Goal: Browse casually: Explore the website without a specific task or goal

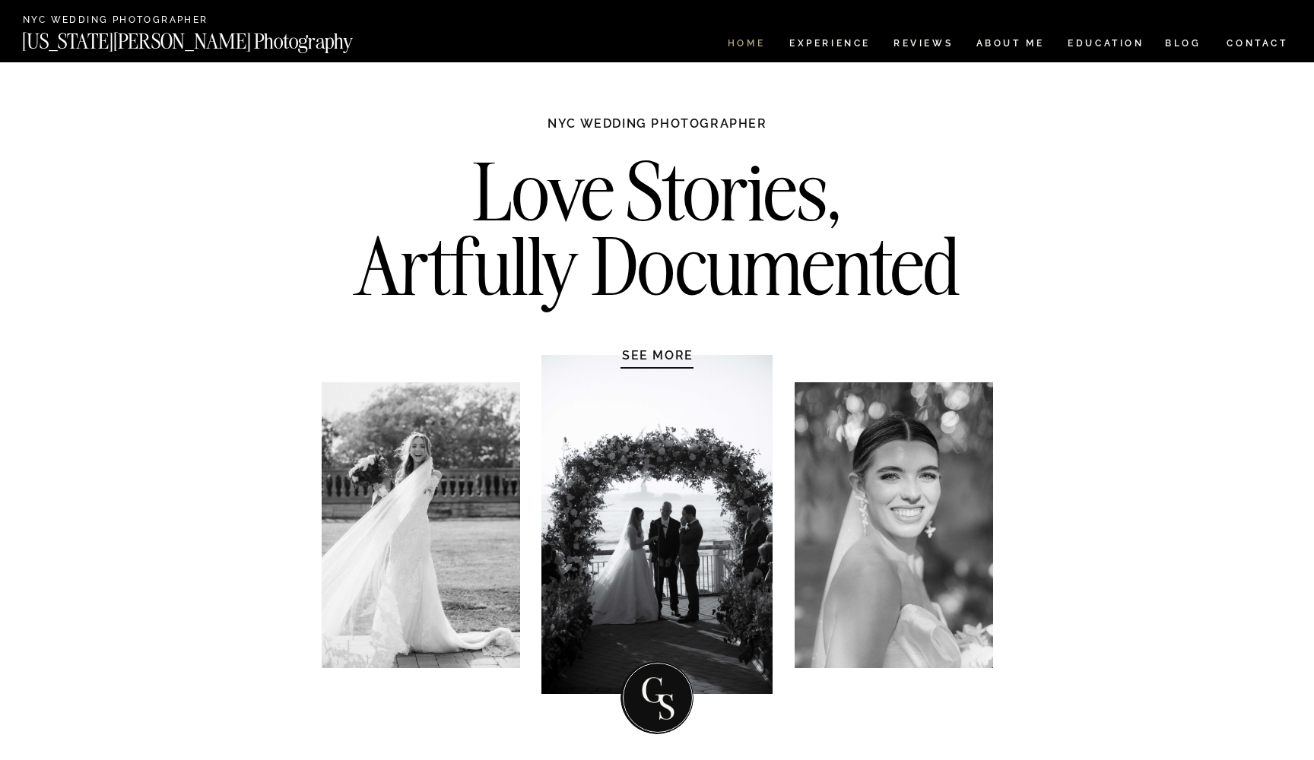
click at [737, 40] on nav "HOME" at bounding box center [746, 45] width 43 height 13
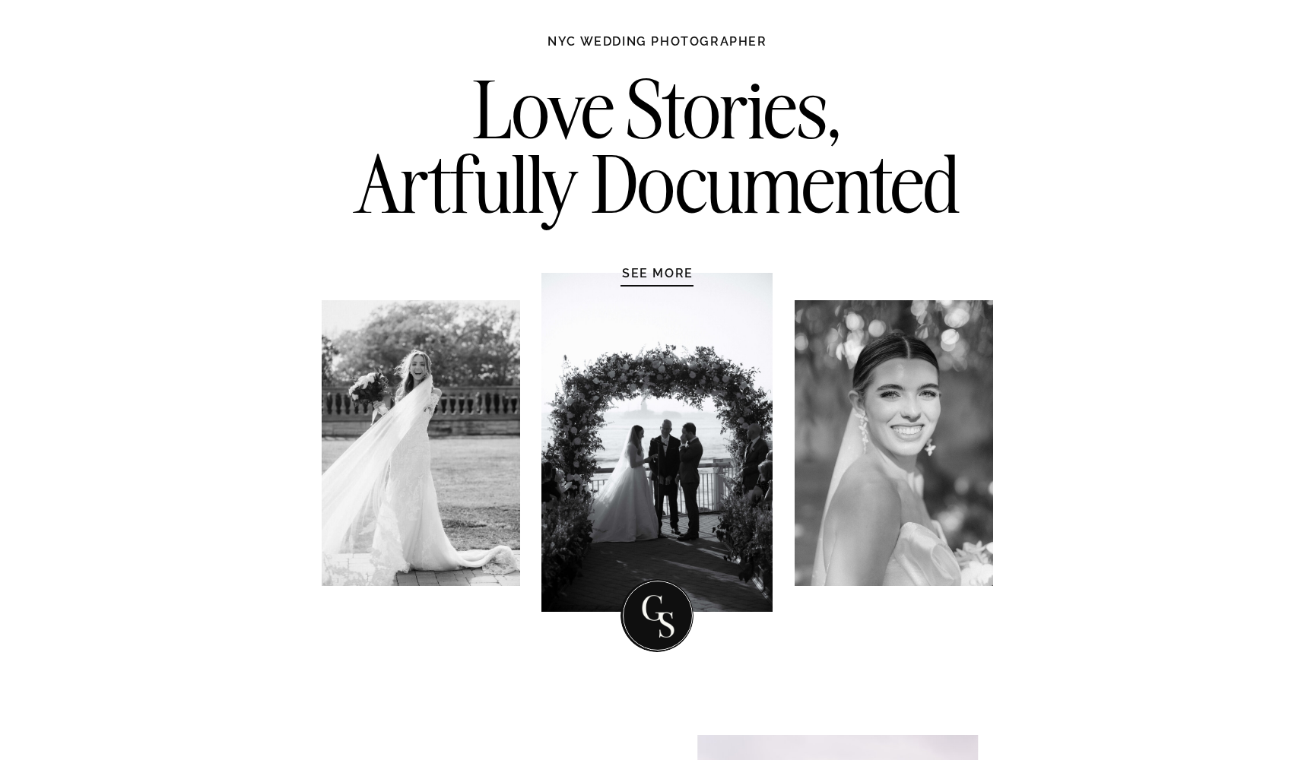
scroll to position [78, 0]
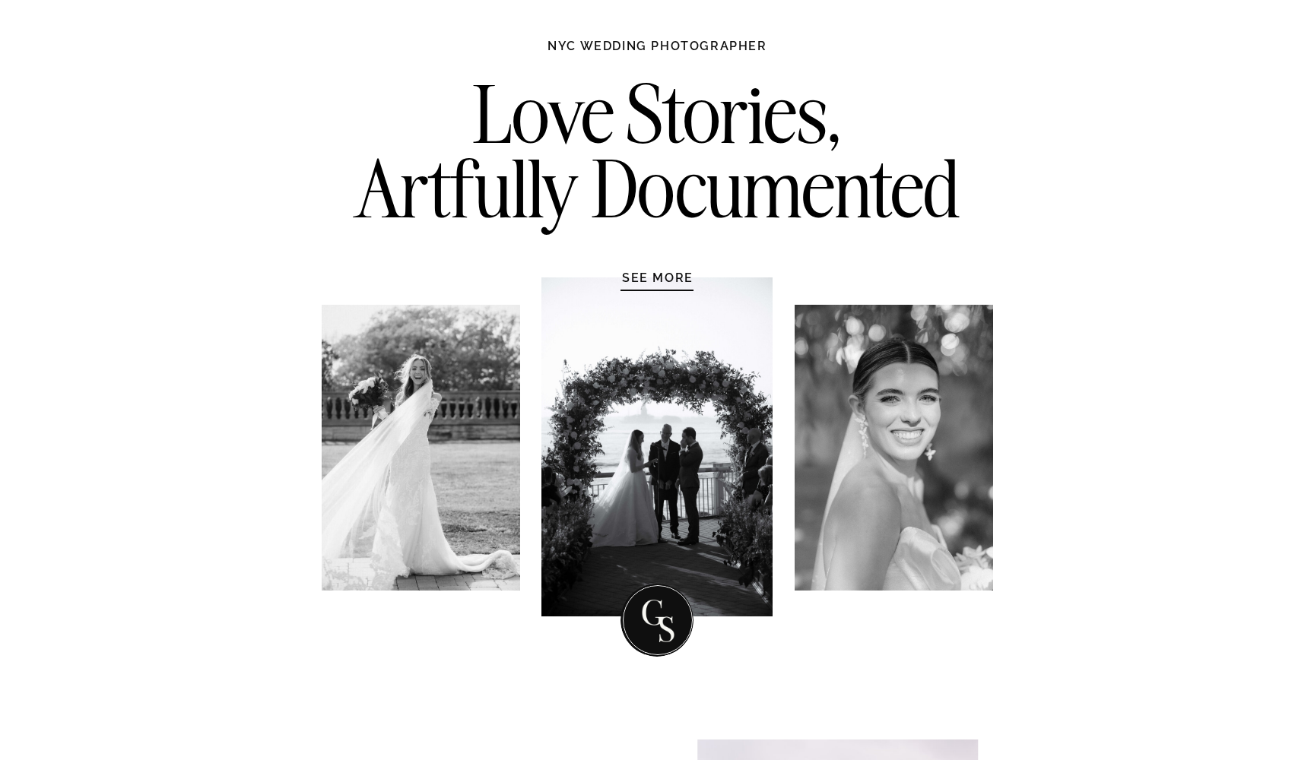
click at [668, 276] on h1 "SEE MORE" at bounding box center [657, 277] width 144 height 15
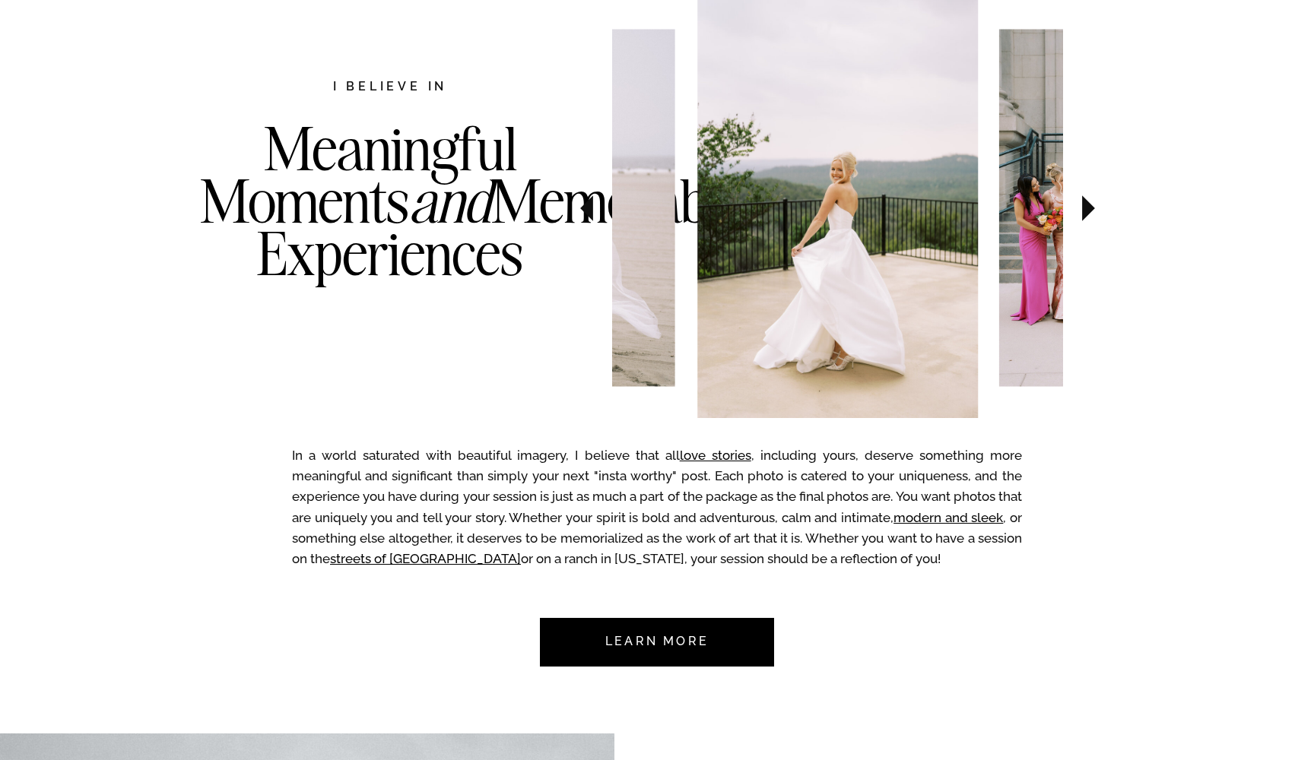
scroll to position [824, 0]
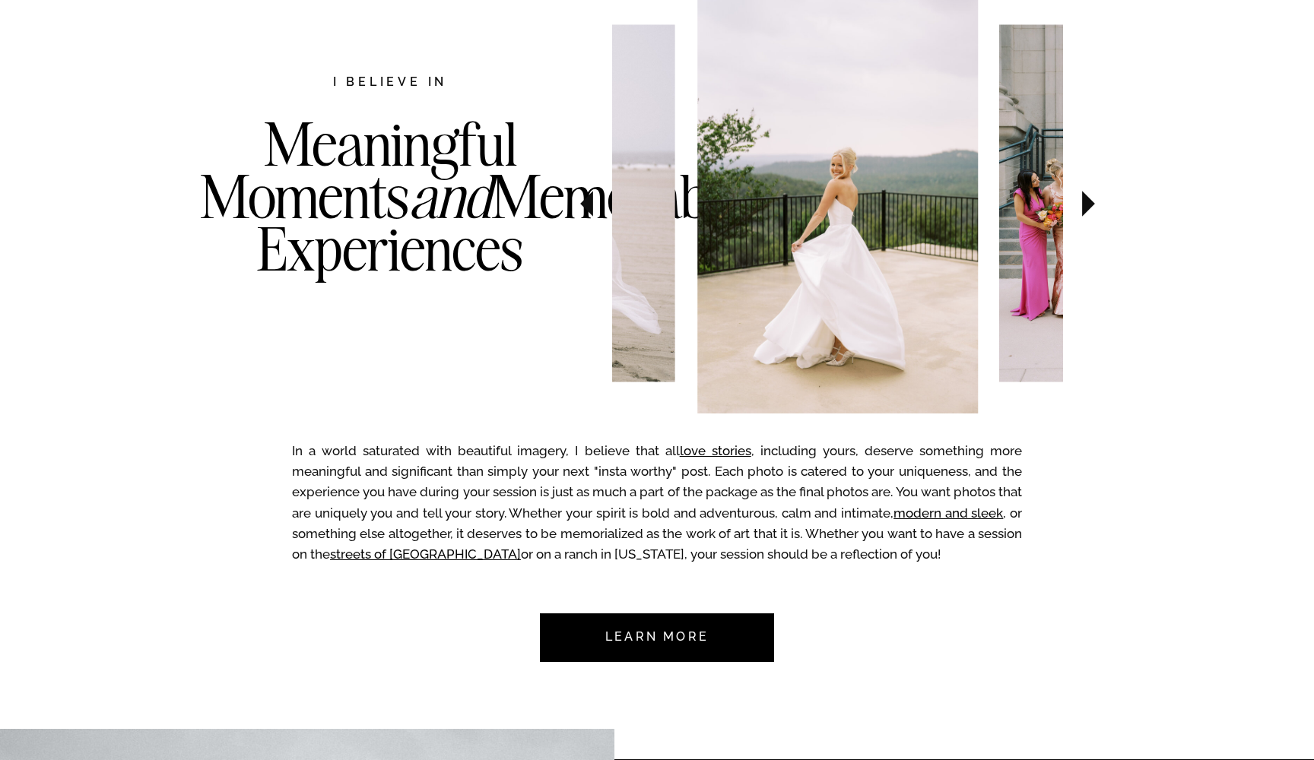
click at [1092, 196] on icon at bounding box center [1088, 203] width 51 height 53
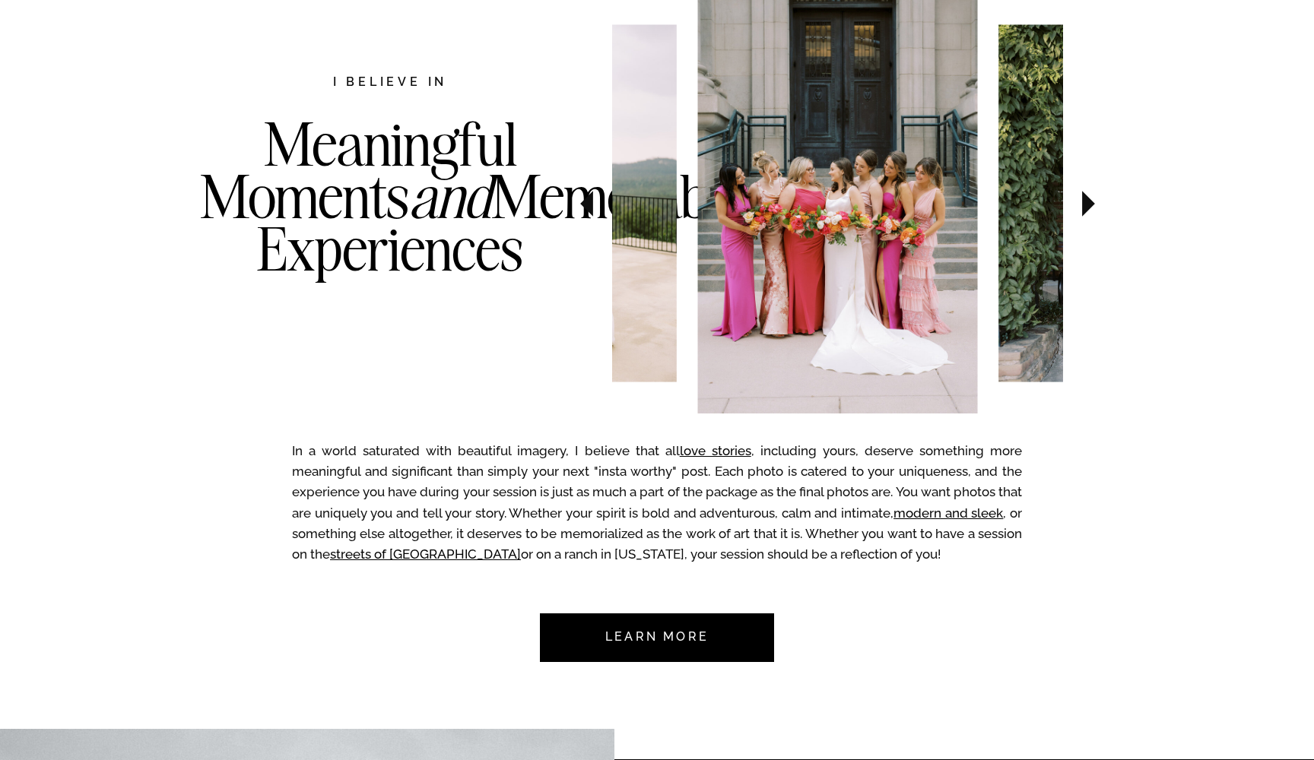
click at [808, 232] on img at bounding box center [837, 203] width 281 height 420
click at [1081, 211] on icon at bounding box center [1088, 203] width 51 height 53
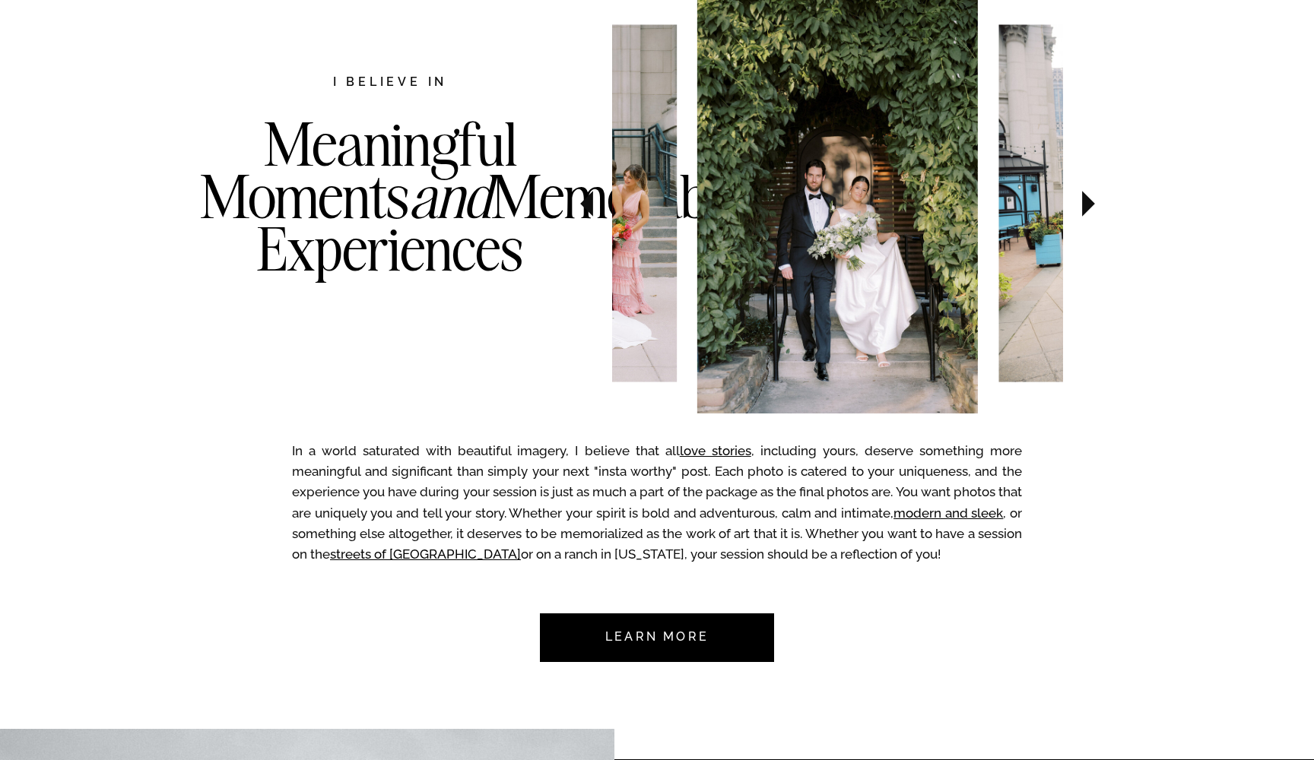
click at [1081, 211] on icon at bounding box center [1088, 203] width 51 height 53
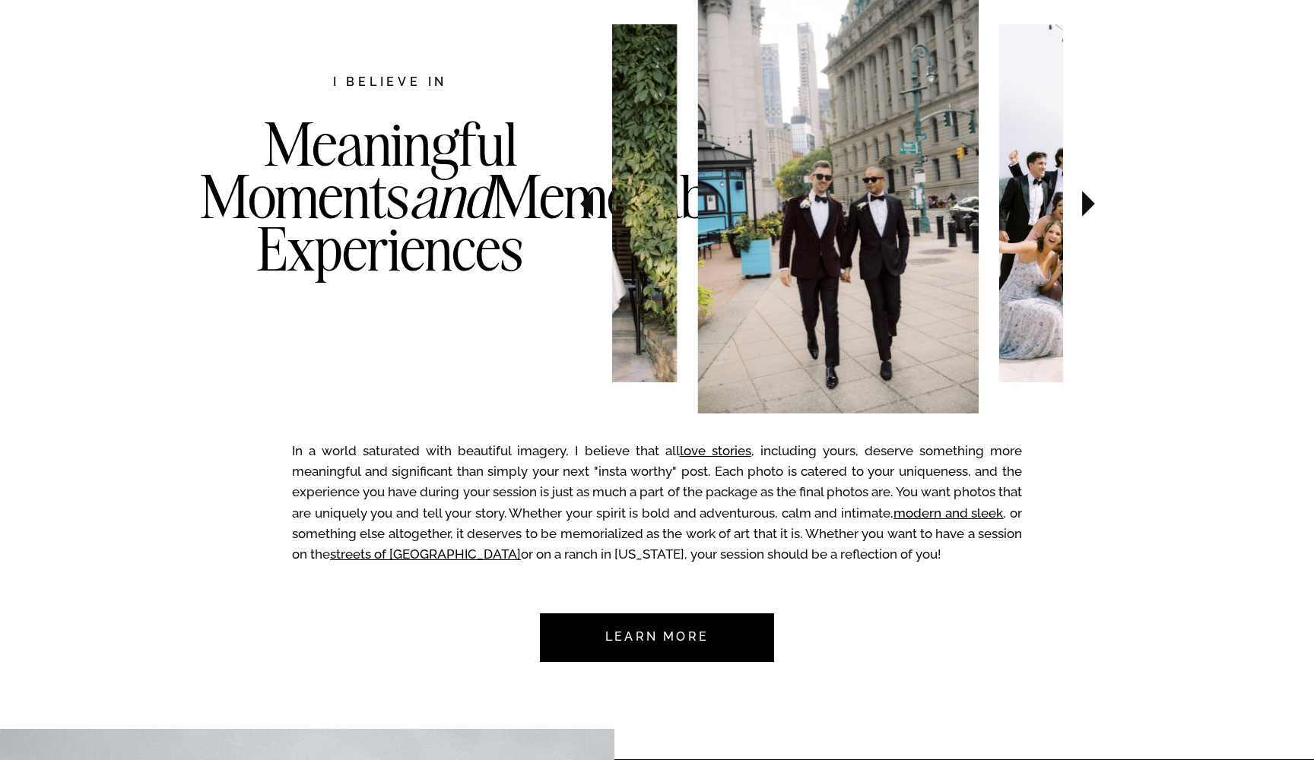
click at [1081, 211] on icon at bounding box center [1088, 203] width 51 height 53
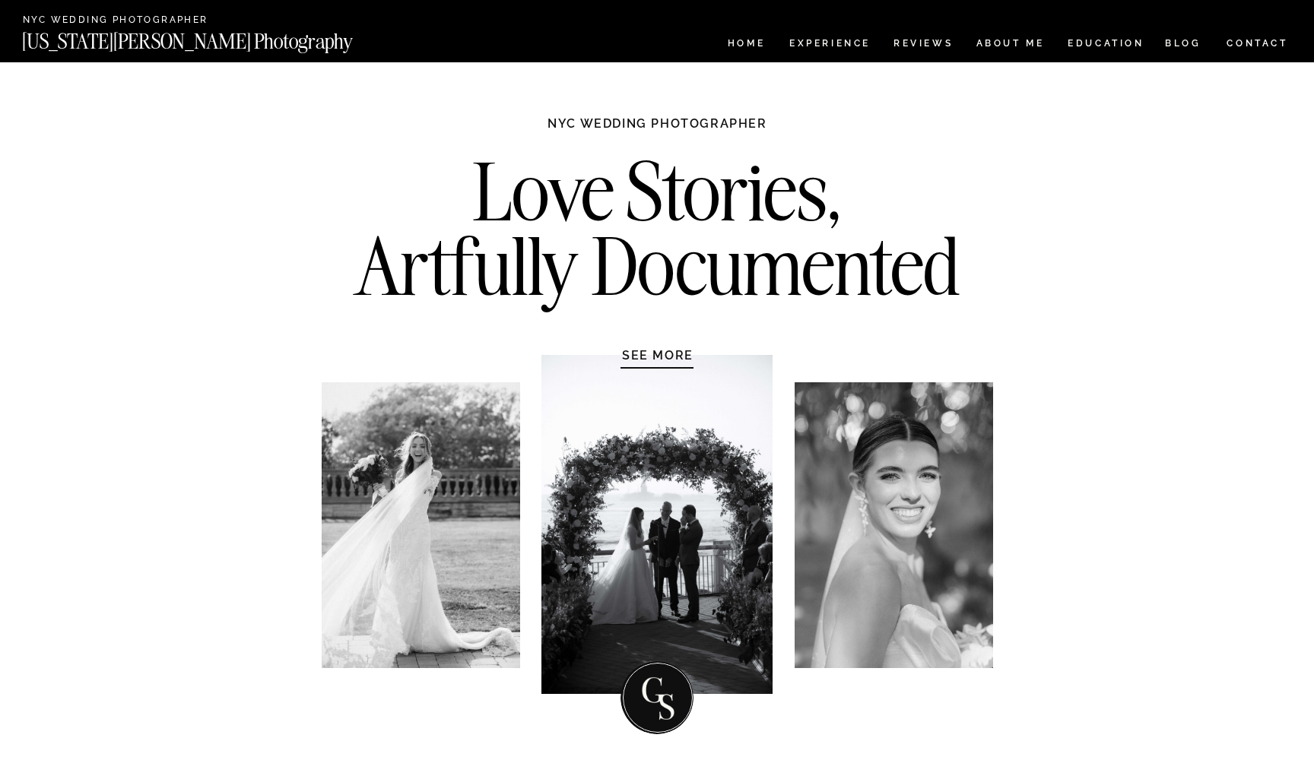
scroll to position [0, 0]
click at [851, 46] on nav "Experience" at bounding box center [829, 45] width 80 height 13
